Goal: Find specific page/section: Find specific page/section

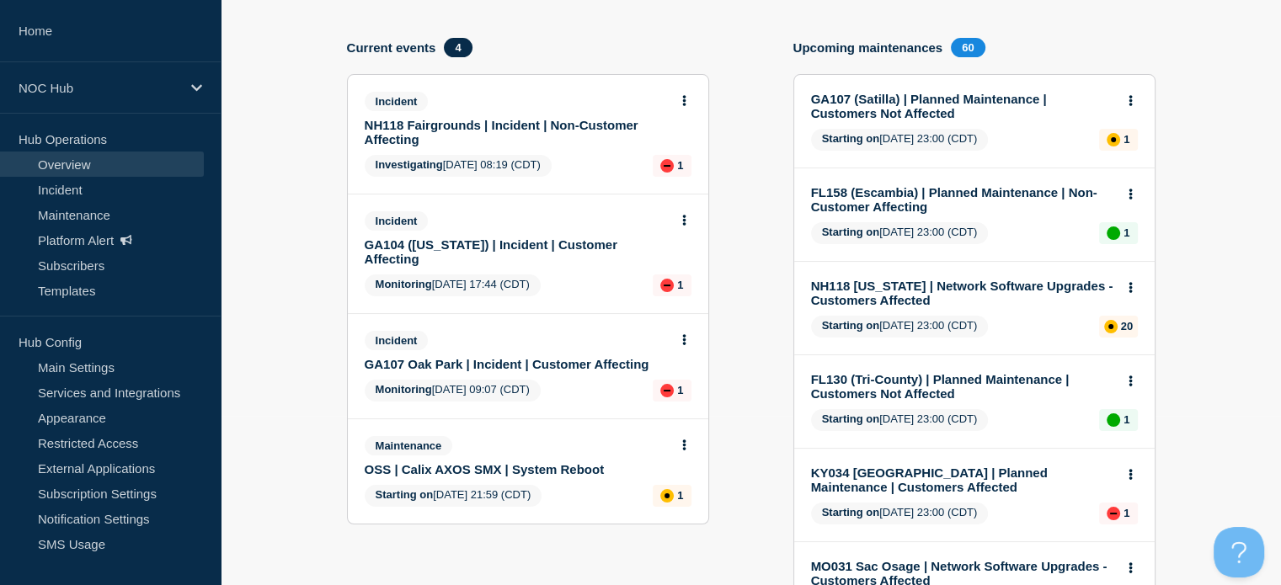
click at [432, 126] on link "NH118 Fairgrounds | Incident | Non-Customer Affecting" at bounding box center [517, 132] width 304 height 29
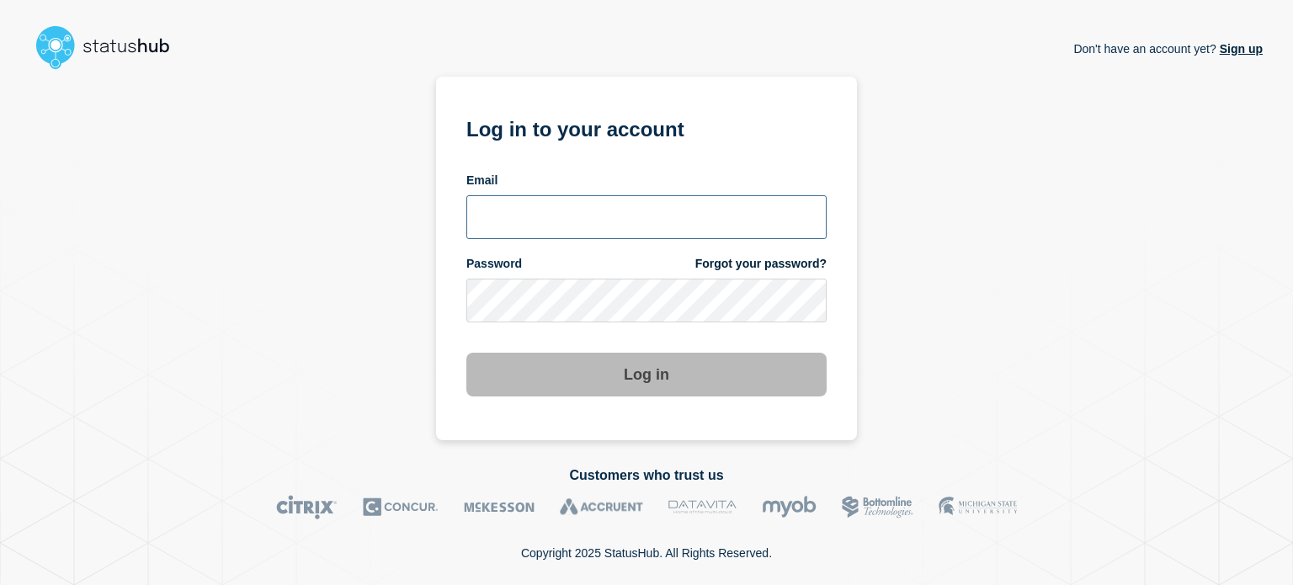
type input "[EMAIL_ADDRESS][DOMAIN_NAME]"
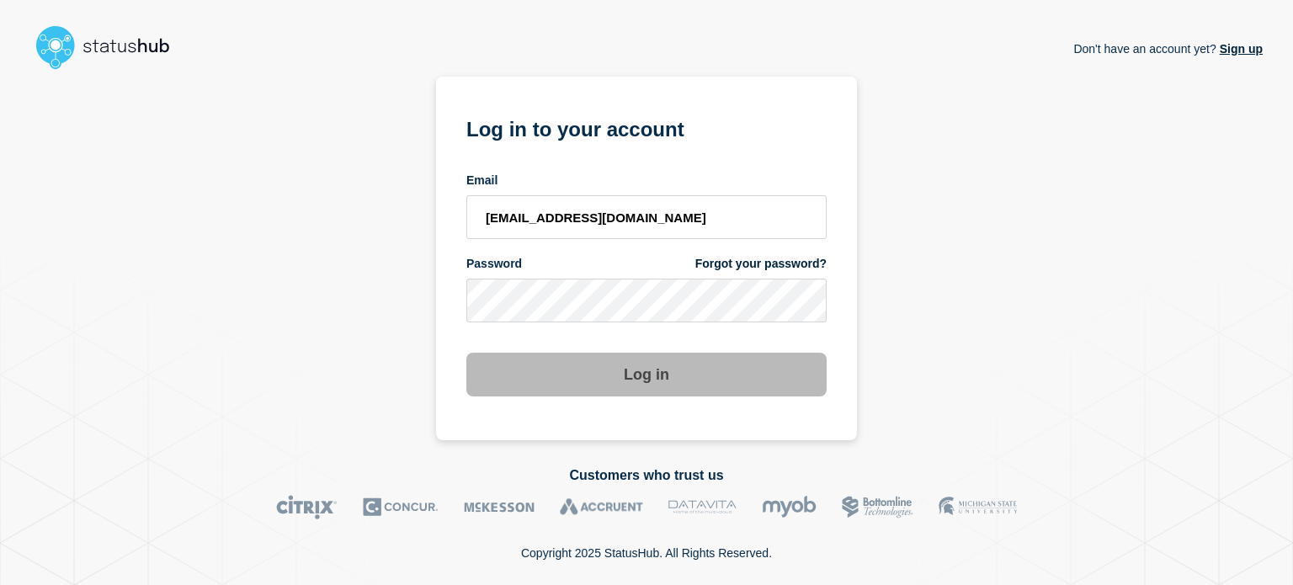
click at [509, 376] on button "Log in" at bounding box center [646, 375] width 360 height 44
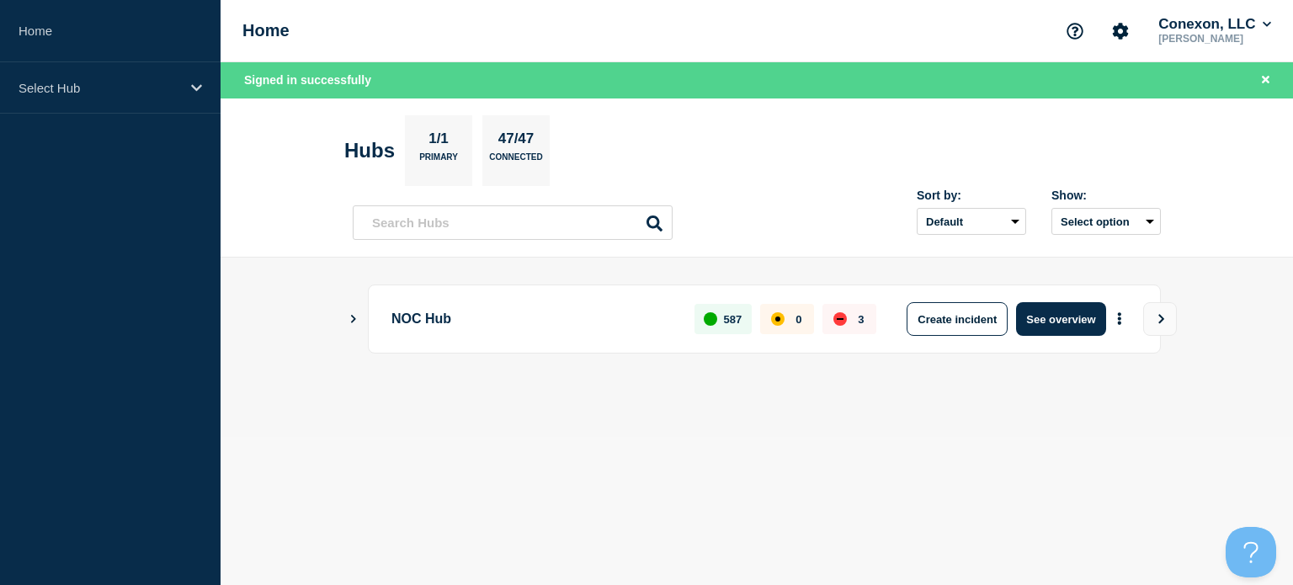
click at [1025, 299] on div "NOC Hub 587 0 3 Create incident See overview" at bounding box center [764, 319] width 793 height 69
click at [1036, 315] on button "See overview" at bounding box center [1060, 319] width 89 height 34
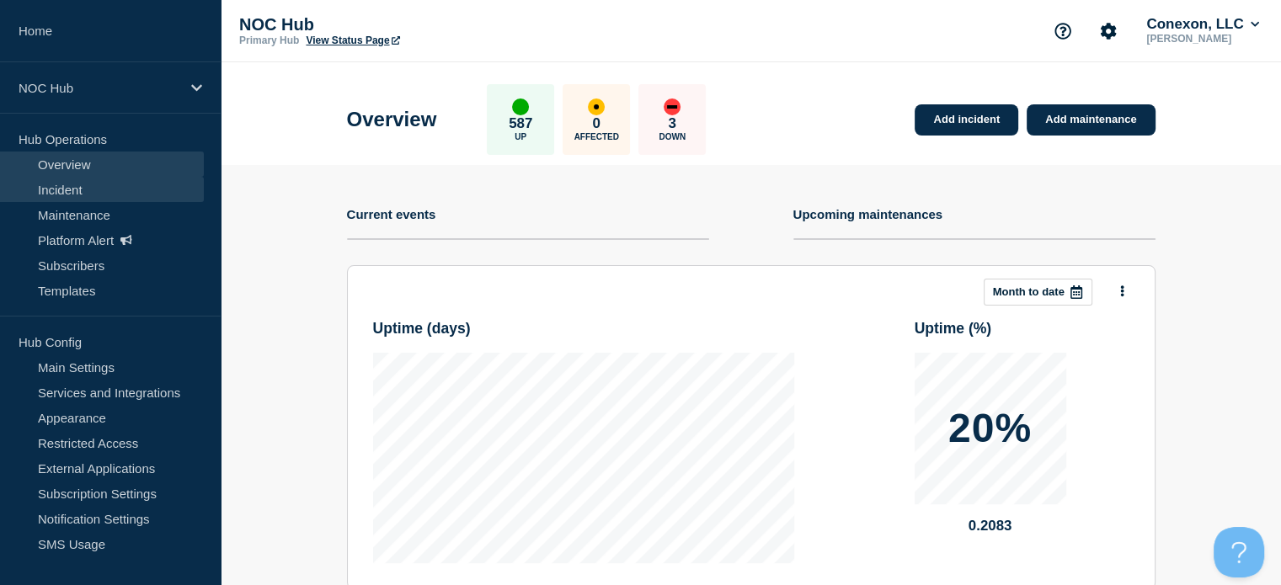
click at [83, 194] on link "Incident" at bounding box center [102, 189] width 204 height 25
